Goal: Information Seeking & Learning: Learn about a topic

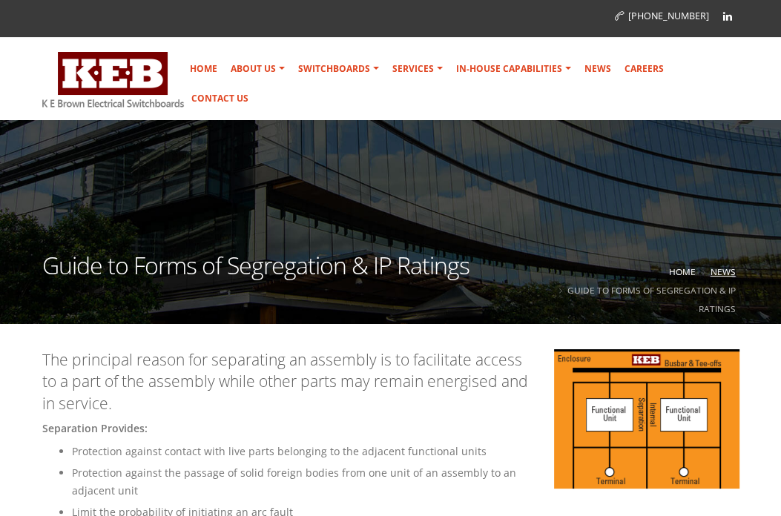
click at [715, 269] on link "News" at bounding box center [723, 272] width 25 height 12
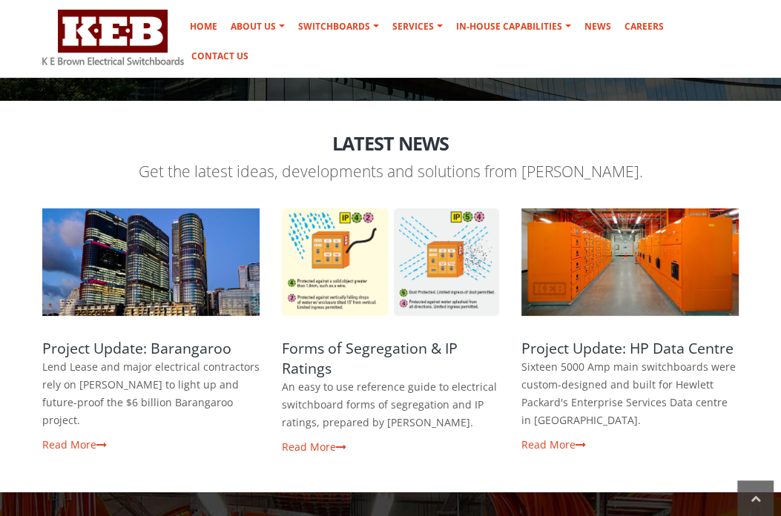
scroll to position [247, 0]
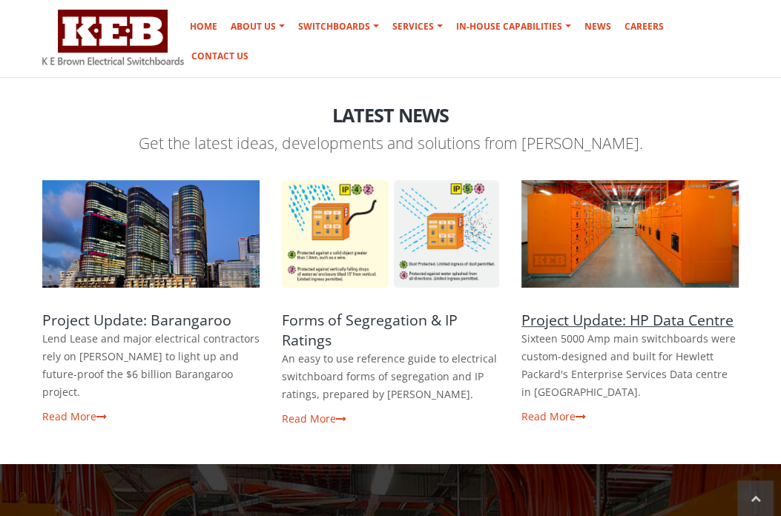
click at [605, 319] on link "Project Update: HP Data Centre" at bounding box center [628, 320] width 212 height 20
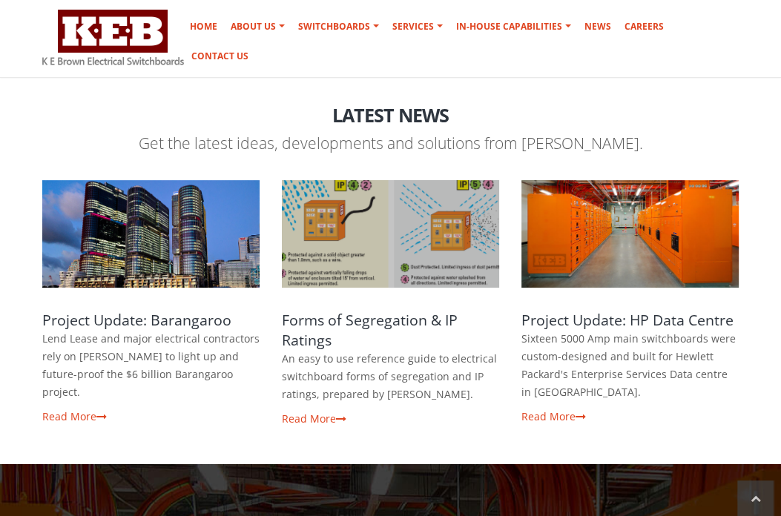
click at [363, 243] on span at bounding box center [390, 234] width 217 height 108
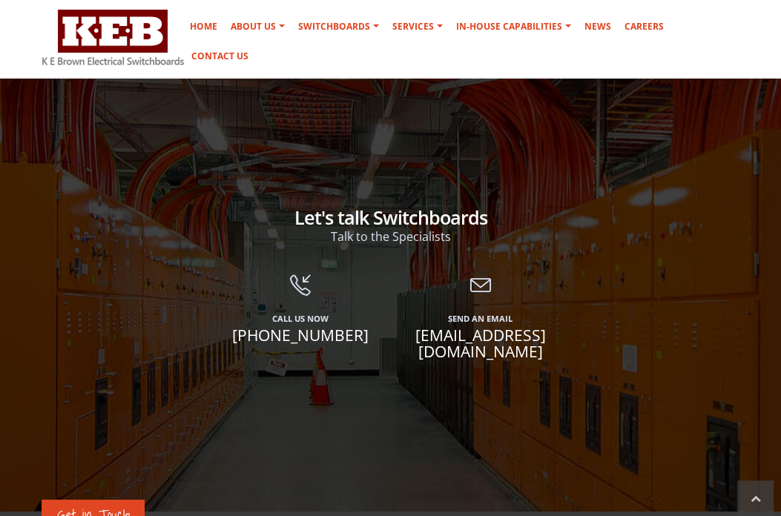
scroll to position [1607, 0]
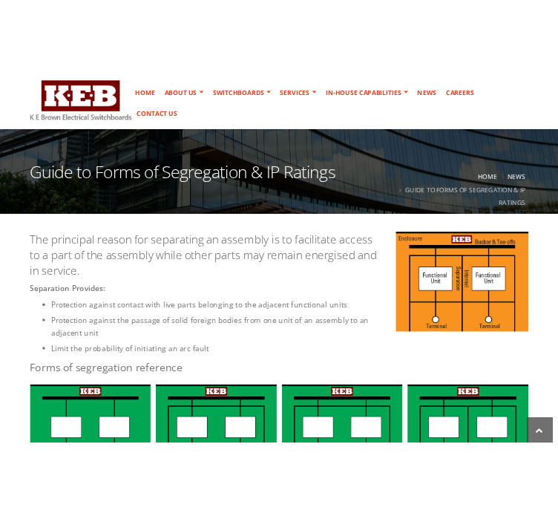
scroll to position [247, 0]
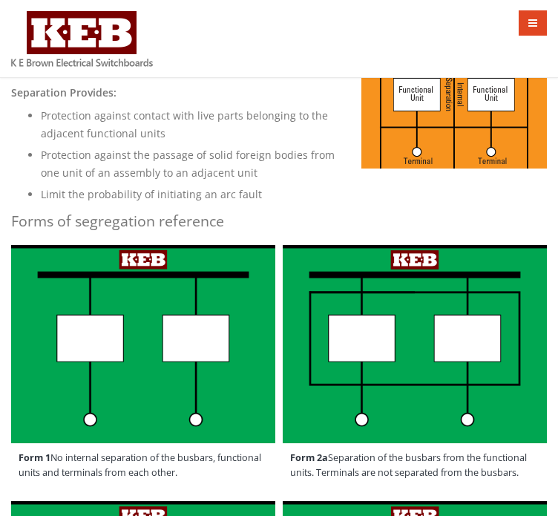
scroll to position [371, 0]
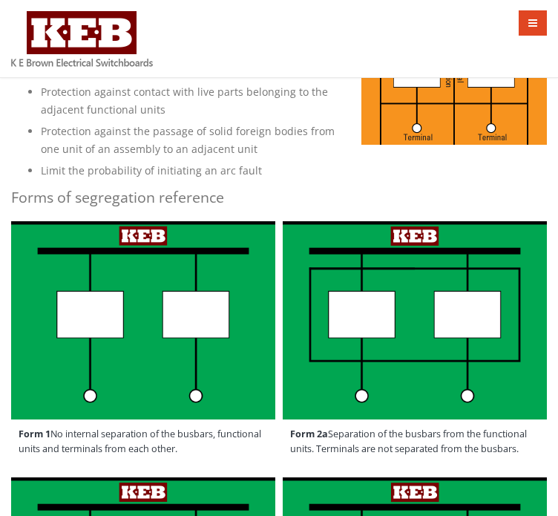
click at [264, 162] on li "Limit the probability of initiating an arc fault" at bounding box center [294, 171] width 506 height 18
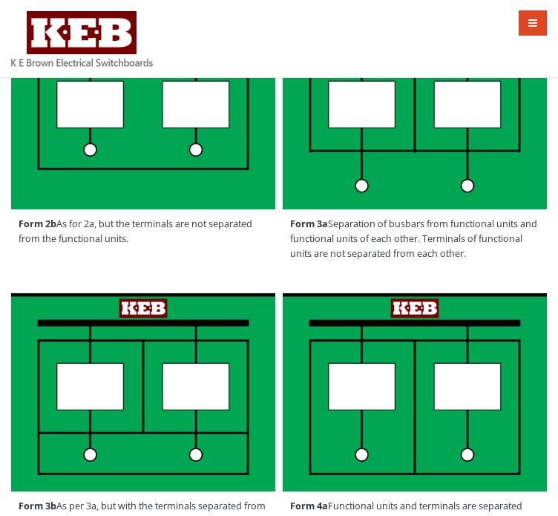
scroll to position [865, 0]
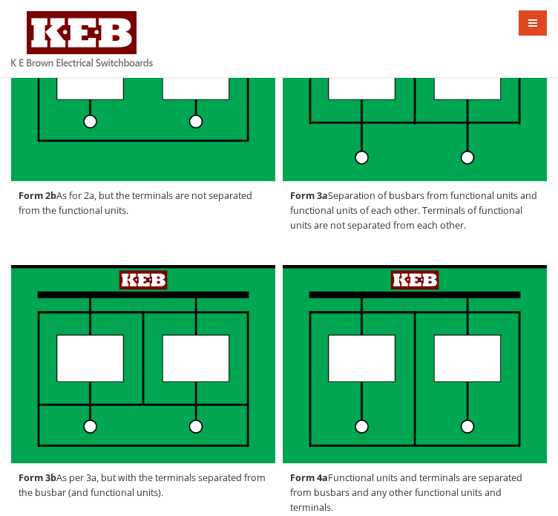
click at [487, 227] on span "Form 3a Separation of busbars from functional units and functional units of eac…" at bounding box center [415, 210] width 264 height 59
drag, startPoint x: 473, startPoint y: 223, endPoint x: 326, endPoint y: 196, distance: 148.7
click at [326, 196] on span "Form 3a Separation of busbars from functional units and functional units of eac…" at bounding box center [415, 210] width 264 height 59
click at [345, 200] on span "Form 3a Separation of busbars from functional units and functional units of eac…" at bounding box center [415, 210] width 264 height 59
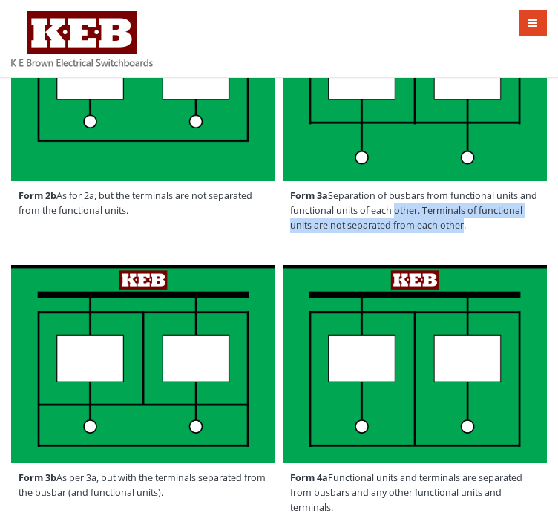
drag, startPoint x: 458, startPoint y: 228, endPoint x: 390, endPoint y: 210, distance: 70.5
click at [390, 210] on span "Form 3a Separation of busbars from functional units and functional units of eac…" at bounding box center [415, 210] width 264 height 59
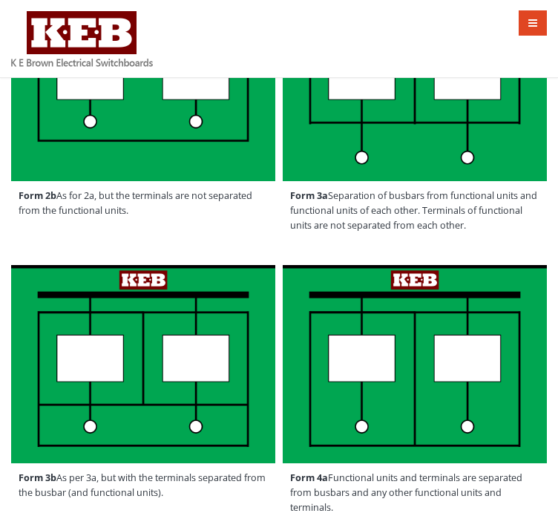
click at [482, 231] on span "Form 3a Separation of busbars from functional units and functional units of eac…" at bounding box center [415, 210] width 264 height 59
drag, startPoint x: 501, startPoint y: 228, endPoint x: 332, endPoint y: 194, distance: 172.4
click at [332, 194] on span "Form 3a Separation of busbars from functional units and functional units of eac…" at bounding box center [415, 210] width 264 height 59
drag, startPoint x: 479, startPoint y: 234, endPoint x: 329, endPoint y: 200, distance: 154.2
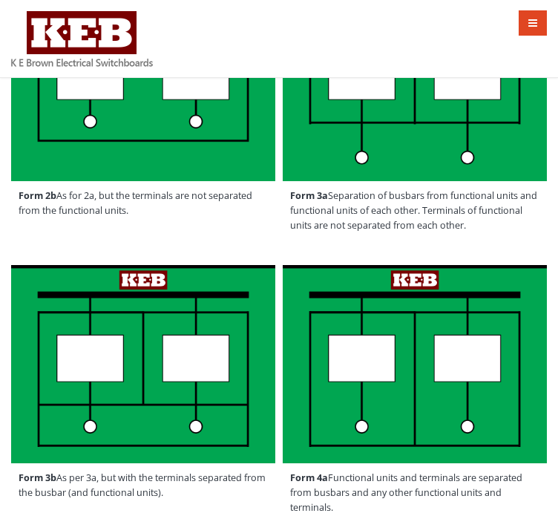
click at [329, 200] on span "Form 3a Separation of busbars from functional units and functional units of eac…" at bounding box center [415, 210] width 264 height 59
copy span "Separation of busbars from functional units and functional units of each other.…"
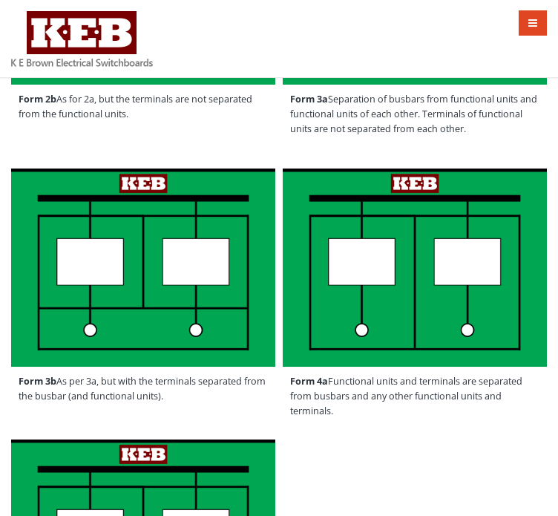
scroll to position [989, 0]
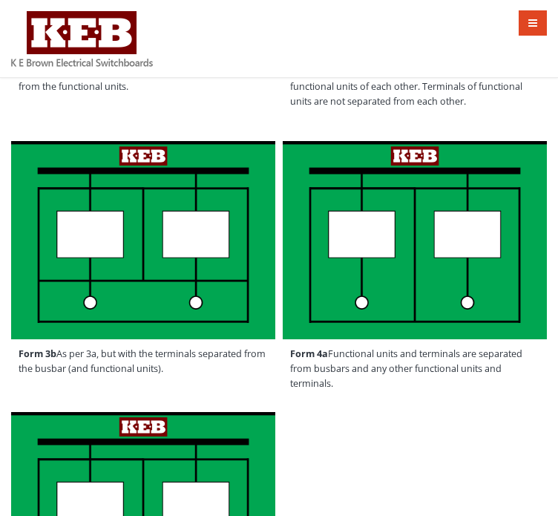
click at [234, 385] on div "Form 3b As per 3a, but with the terminals separated from the busbar (and functi…" at bounding box center [143, 265] width 272 height 256
drag, startPoint x: 191, startPoint y: 364, endPoint x: 60, endPoint y: 353, distance: 131.0
click at [60, 353] on span "Form 3b As per 3a, but with the terminals separated from the busbar (and functi…" at bounding box center [143, 361] width 264 height 45
copy span "As per 3a, but with the terminals separated from the busbar (and functional uni…"
drag, startPoint x: 412, startPoint y: 427, endPoint x: 401, endPoint y: 388, distance: 40.4
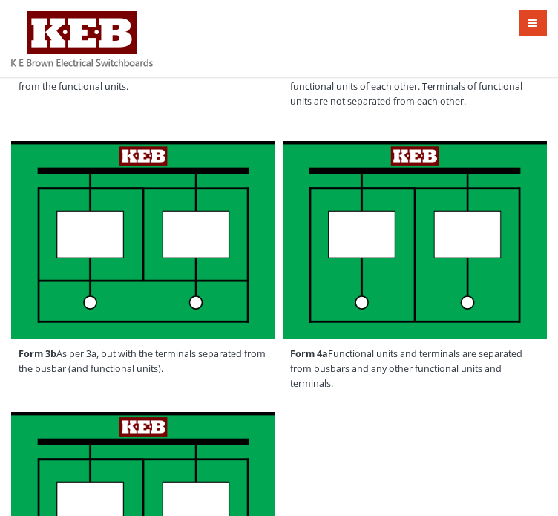
click at [412, 426] on div "Form 3b As per 3a, but with the terminals separated from the busbar (and functi…" at bounding box center [279, 400] width 558 height 527
drag, startPoint x: 347, startPoint y: 392, endPoint x: 283, endPoint y: 355, distance: 73.4
click at [281, 356] on div "Form 4a Functional units and terminals are separated from busbars and any other…" at bounding box center [415, 272] width 272 height 271
copy span "Form 4a Functional units and terminals are separated from busbars and any other…"
click at [367, 469] on div "Form 3b As per 3a, but with the terminals separated from the busbar (and functi…" at bounding box center [279, 400] width 558 height 527
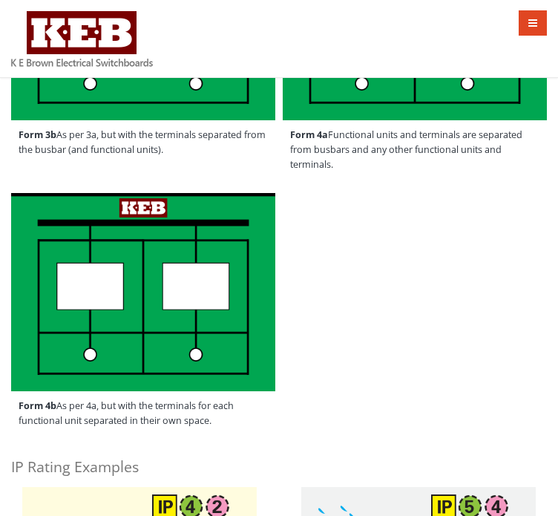
scroll to position [1236, 0]
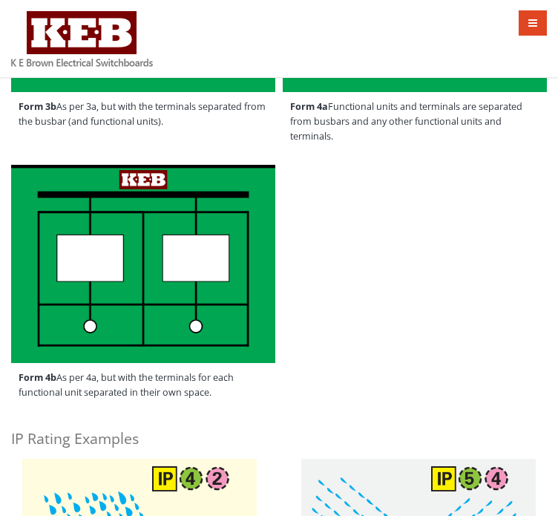
drag, startPoint x: 242, startPoint y: 403, endPoint x: 11, endPoint y: 375, distance: 232.3
click at [11, 375] on span "Form 4b As per 4a, but with the terminals for each functional unit separated in…" at bounding box center [143, 385] width 264 height 45
copy span "Form 4b As per 4a, but with the terminals for each functional unit separated in…"
drag, startPoint x: 383, startPoint y: 330, endPoint x: 392, endPoint y: 262, distance: 68.9
click at [383, 329] on div "Form 3b As per 3a, but with the terminals separated from the busbar (and functi…" at bounding box center [279, 153] width 558 height 527
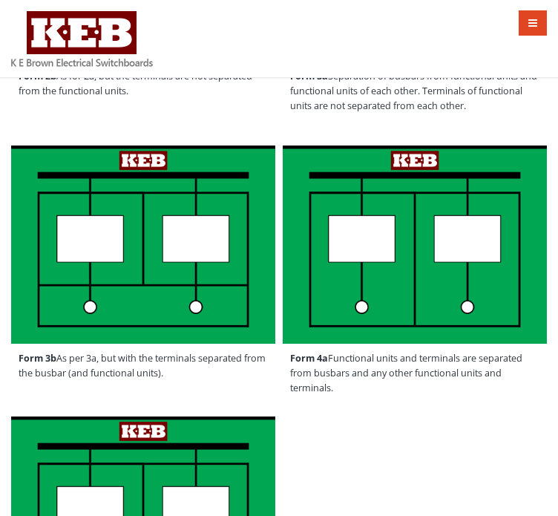
scroll to position [989, 0]
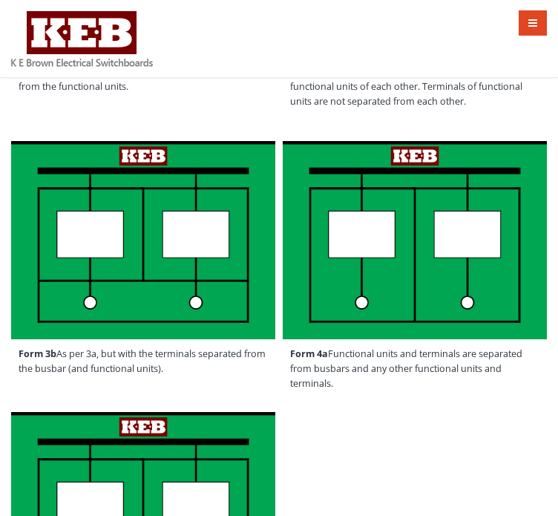
click at [426, 430] on div "Form 3b As per 3a, but with the terminals separated from the busbar (and functi…" at bounding box center [279, 400] width 558 height 527
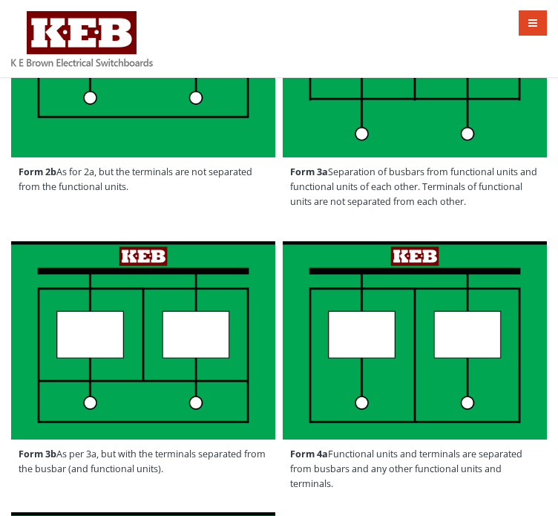
scroll to position [1236, 0]
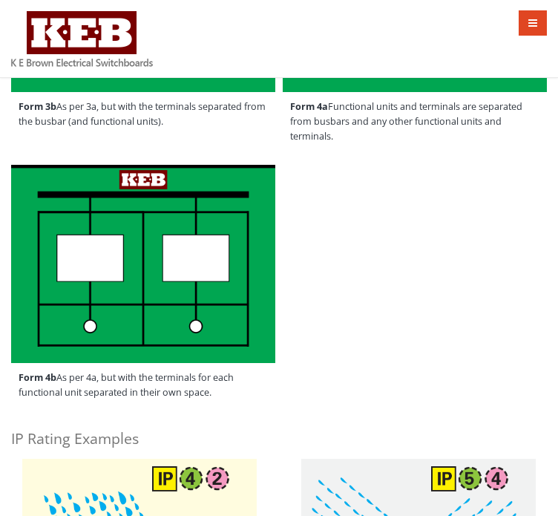
drag, startPoint x: 326, startPoint y: 303, endPoint x: 217, endPoint y: 309, distance: 109.9
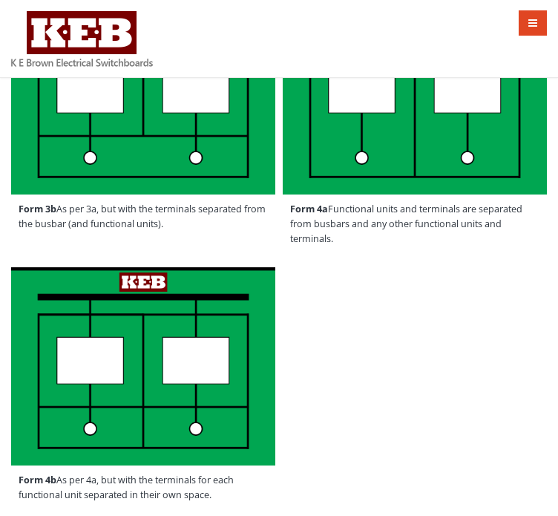
scroll to position [1090, 0]
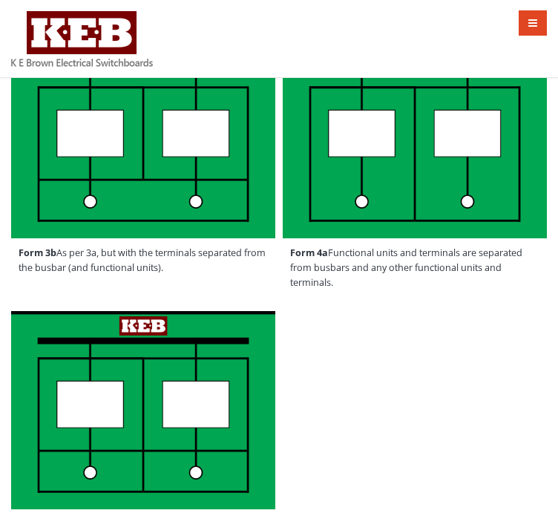
drag, startPoint x: 420, startPoint y: 361, endPoint x: 375, endPoint y: 189, distance: 178.0
click at [418, 361] on div "Form 3b As per 3a, but with the terminals separated from the busbar (and functi…" at bounding box center [279, 299] width 558 height 527
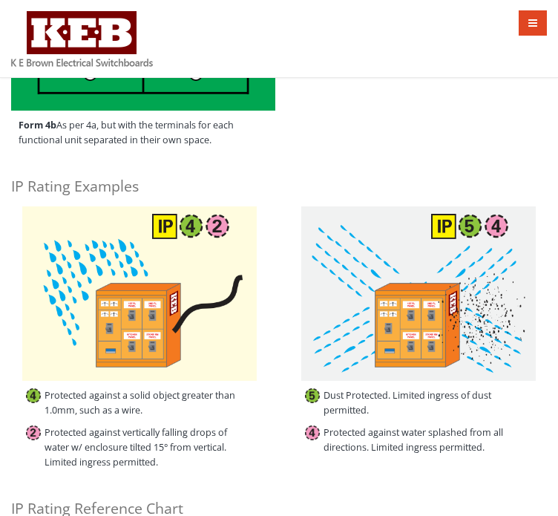
scroll to position [1461, 0]
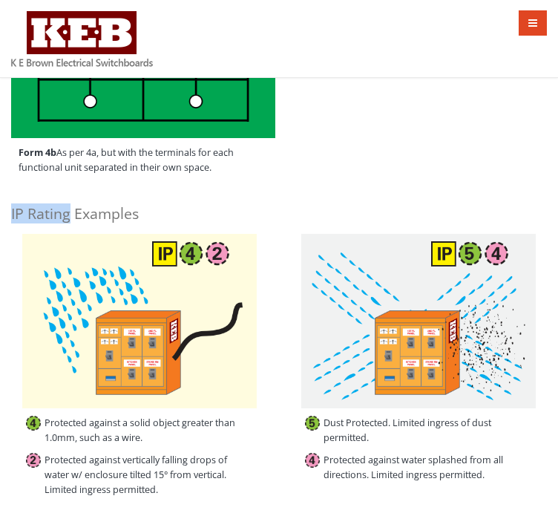
drag, startPoint x: 68, startPoint y: 213, endPoint x: 12, endPoint y: 208, distance: 56.6
click at [12, 208] on h4 "IP Rating Examples" at bounding box center [279, 213] width 536 height 20
copy h4 "IP Rating"
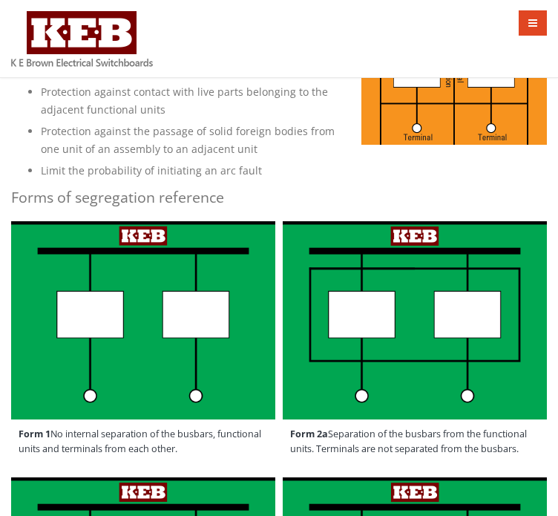
scroll to position [123, 0]
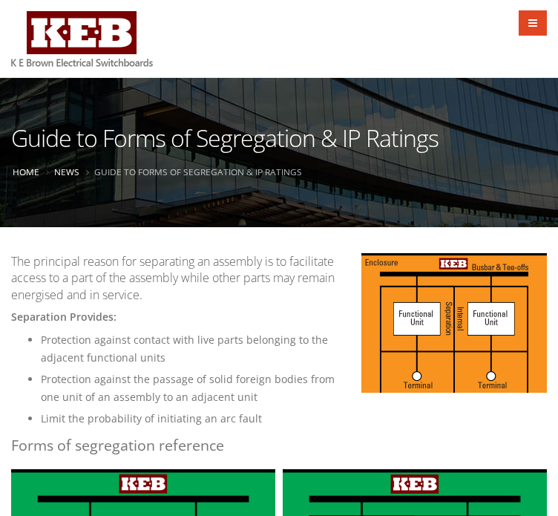
drag, startPoint x: 441, startPoint y: 336, endPoint x: 479, endPoint y: 436, distance: 107.3
click at [480, 436] on h4 "Forms of segregation reference" at bounding box center [279, 445] width 536 height 20
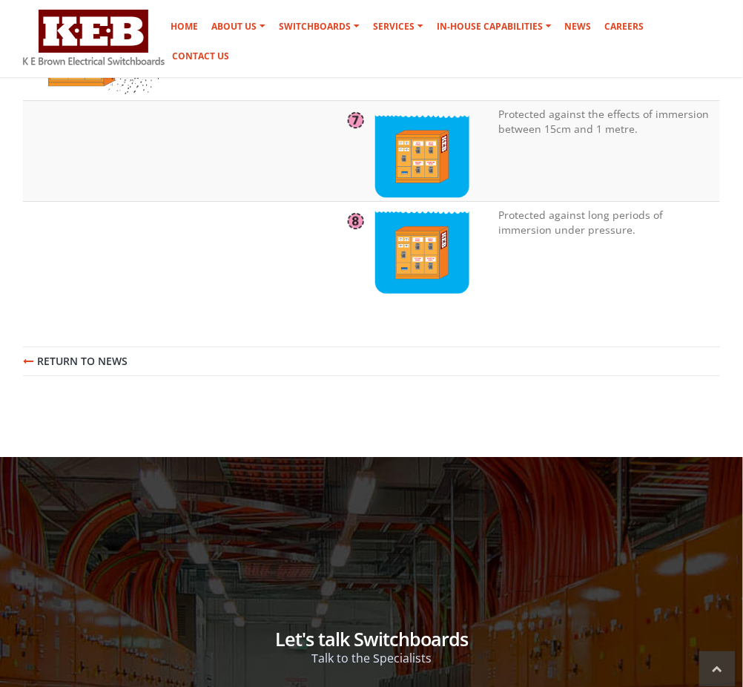
scroll to position [2061, 0]
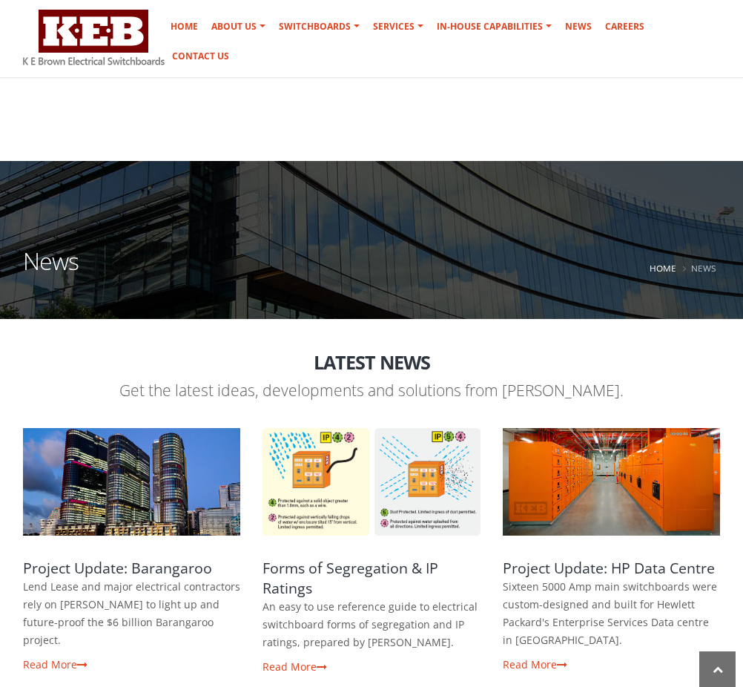
scroll to position [329, 0]
